Goal: Task Accomplishment & Management: Manage account settings

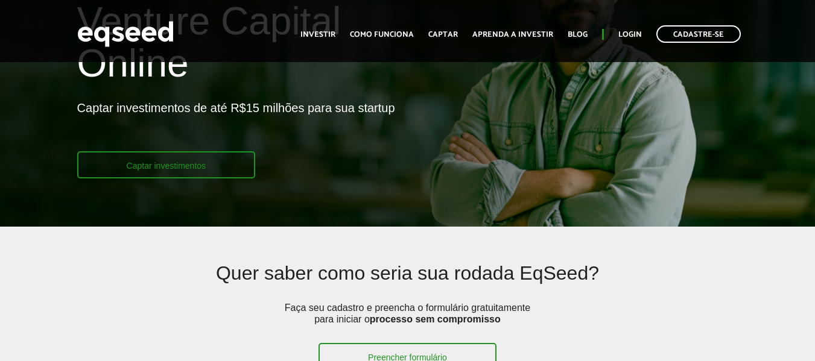
click at [197, 165] on link "Captar investimentos" at bounding box center [166, 164] width 179 height 27
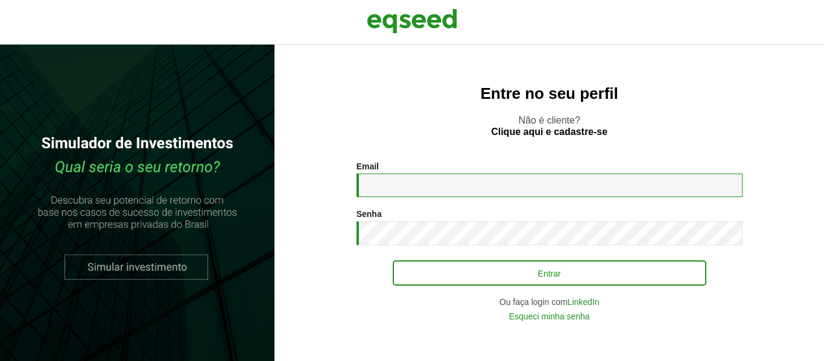
type input "**********"
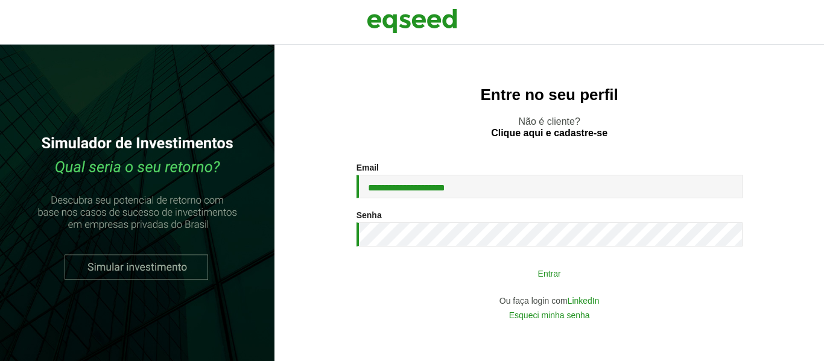
click at [432, 273] on button "Entrar" at bounding box center [550, 273] width 314 height 23
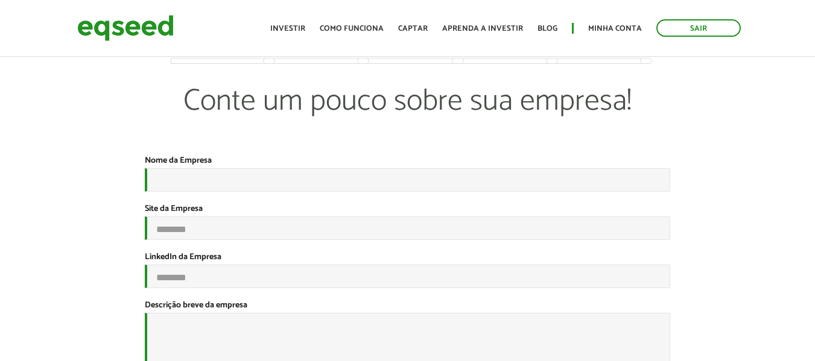
click at [604, 19] on ul "Início Investir Como funciona Captar Aprenda a investir Blog Minha conta Sair" at bounding box center [505, 27] width 483 height 17
click at [607, 27] on link "Minha conta" at bounding box center [615, 29] width 54 height 8
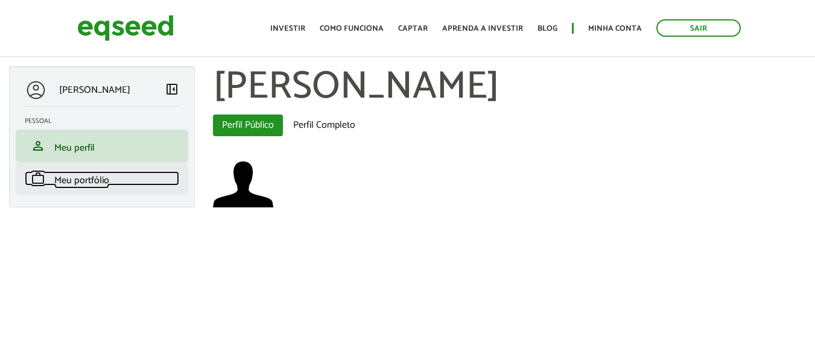
click at [94, 175] on span "Meu portfólio" at bounding box center [81, 181] width 55 height 16
